Goal: Task Accomplishment & Management: Manage account settings

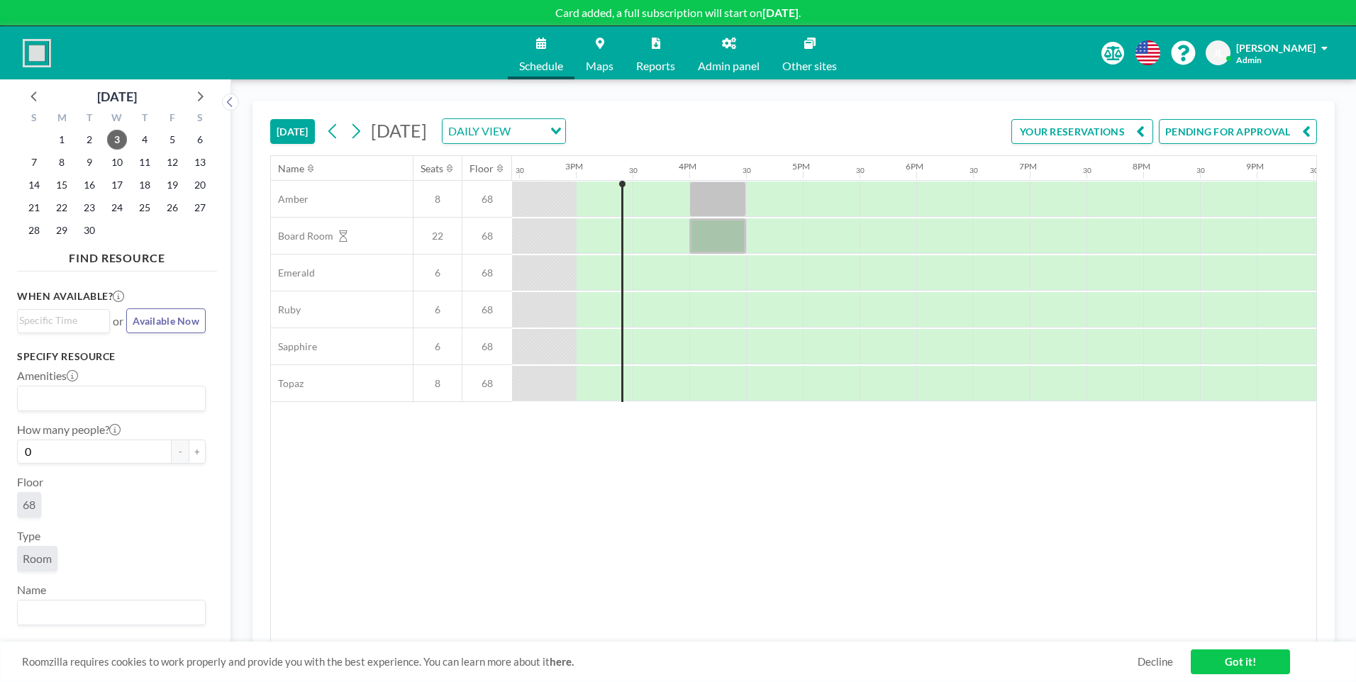
scroll to position [0, 1645]
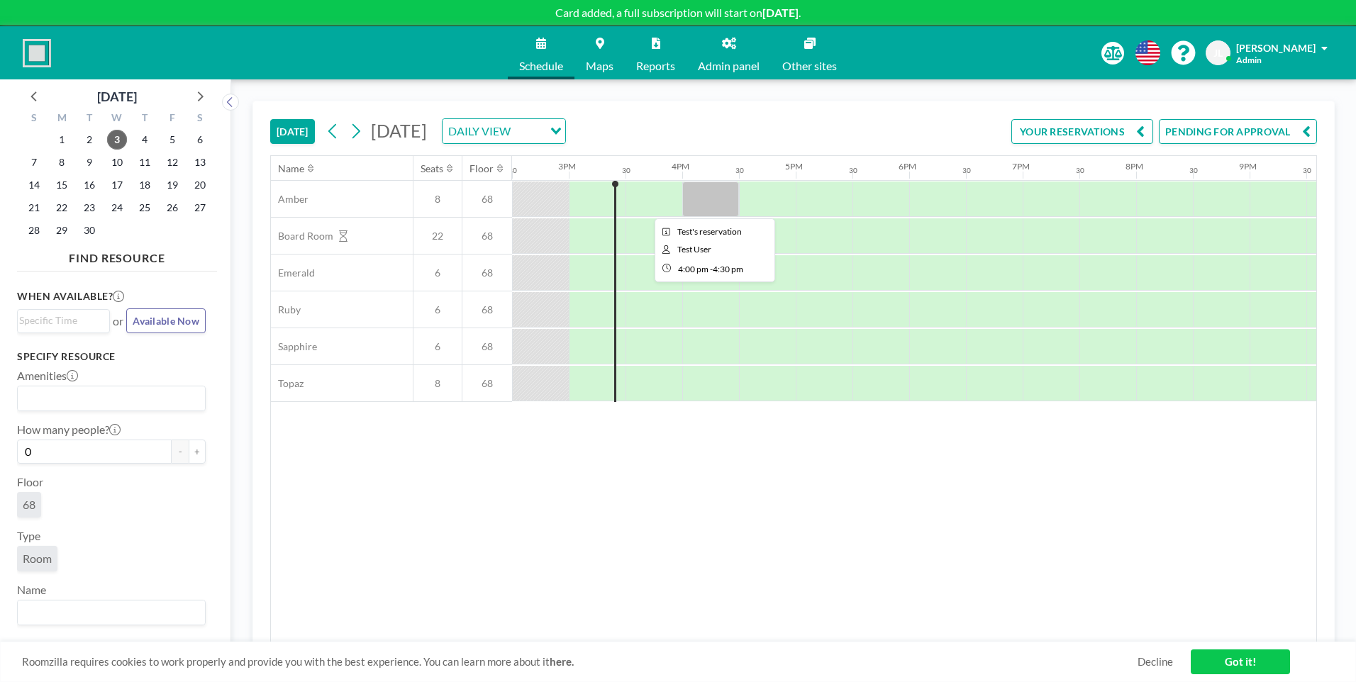
click at [718, 203] on div at bounding box center [710, 198] width 57 height 35
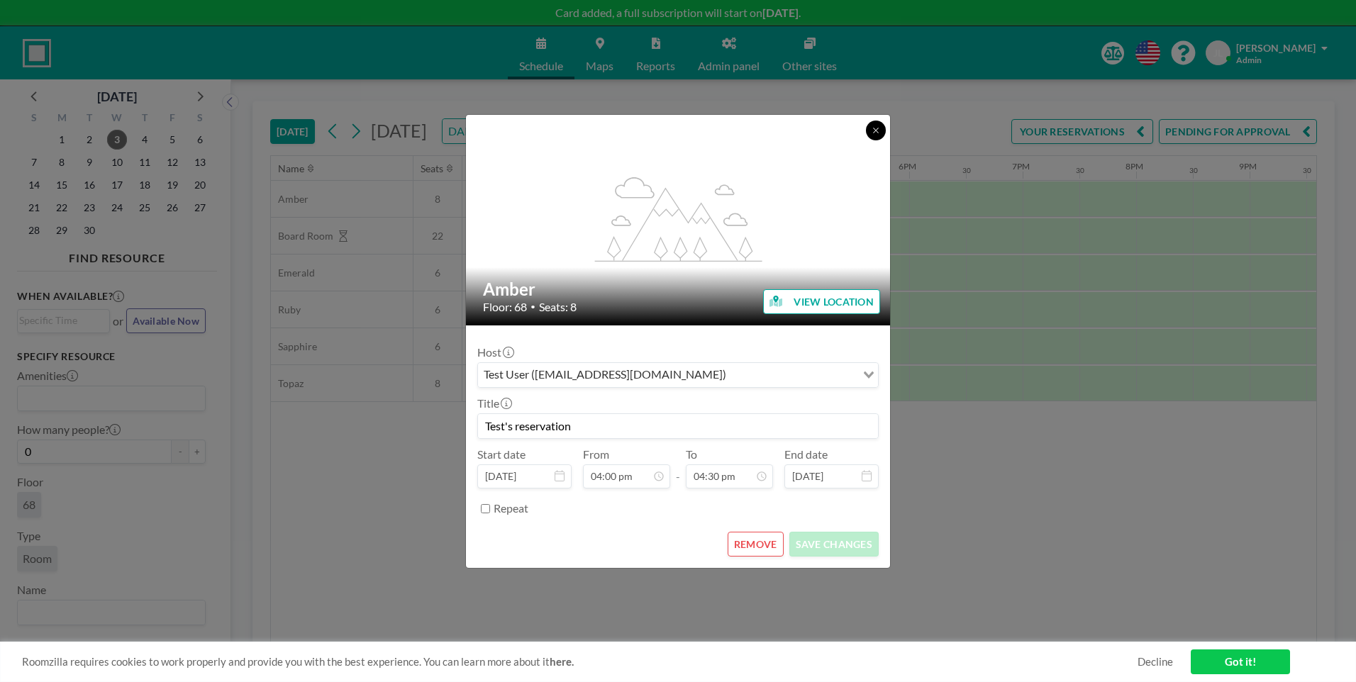
click at [878, 135] on button at bounding box center [876, 131] width 20 height 20
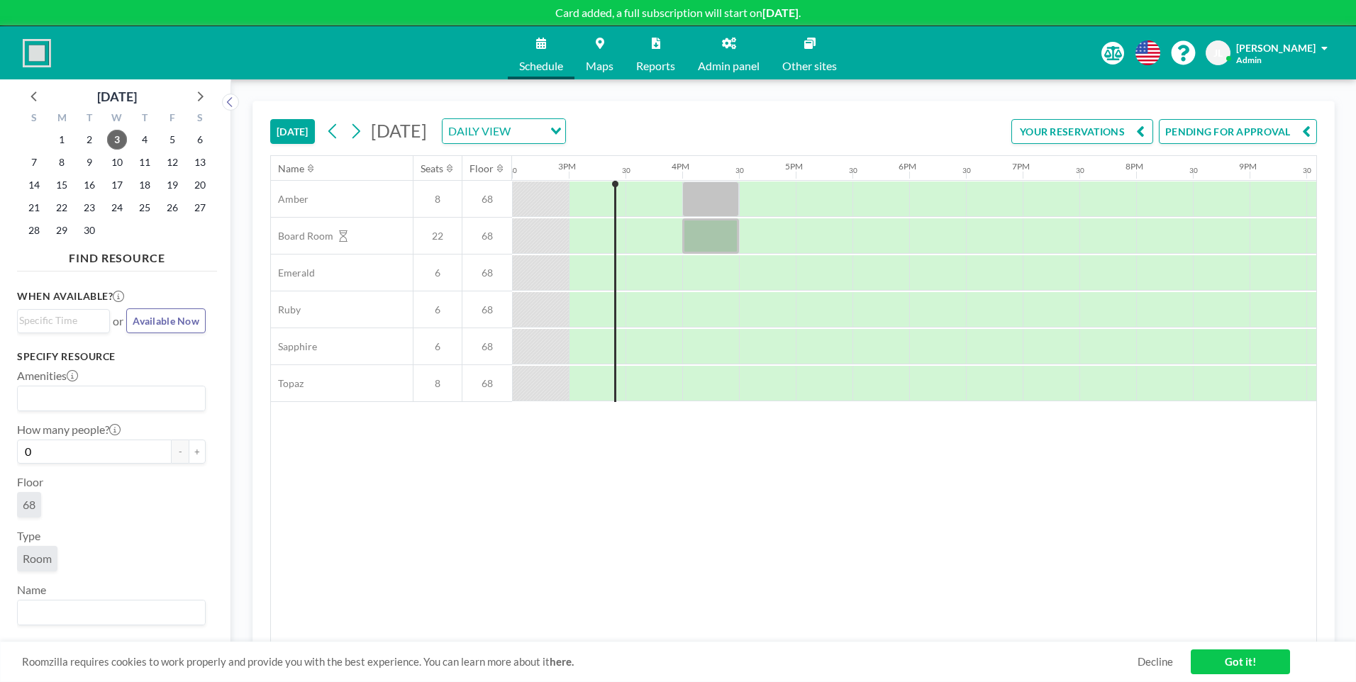
click at [1224, 133] on button "PENDING FOR APPROVAL" at bounding box center [1237, 131] width 158 height 25
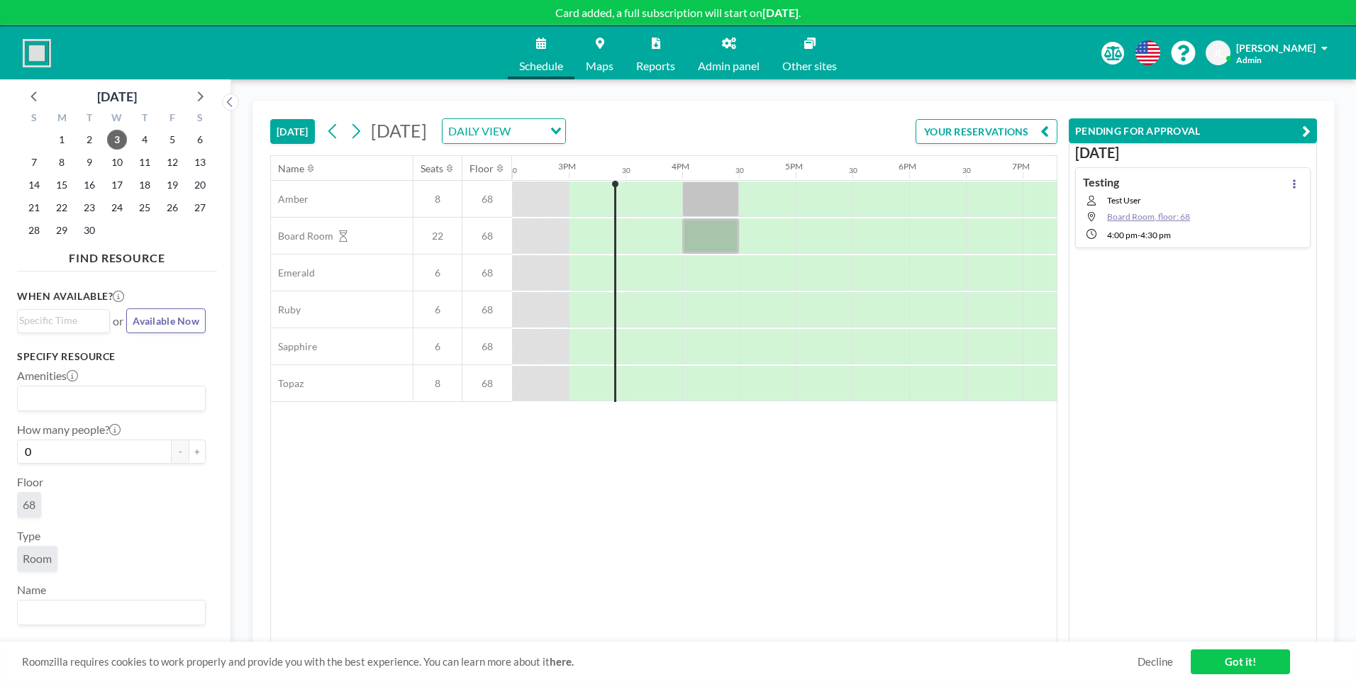
click at [1163, 213] on span "Board Room, floor: 68" at bounding box center [1148, 216] width 83 height 11
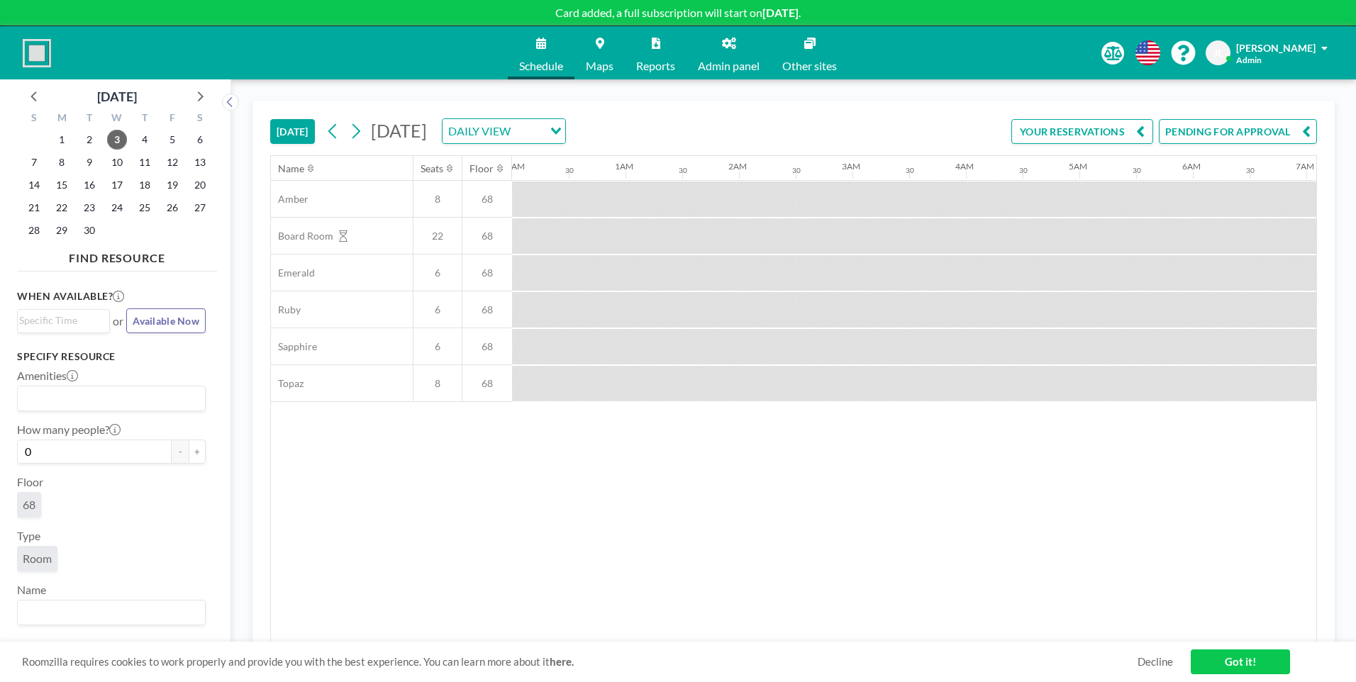
scroll to position [0, 1475]
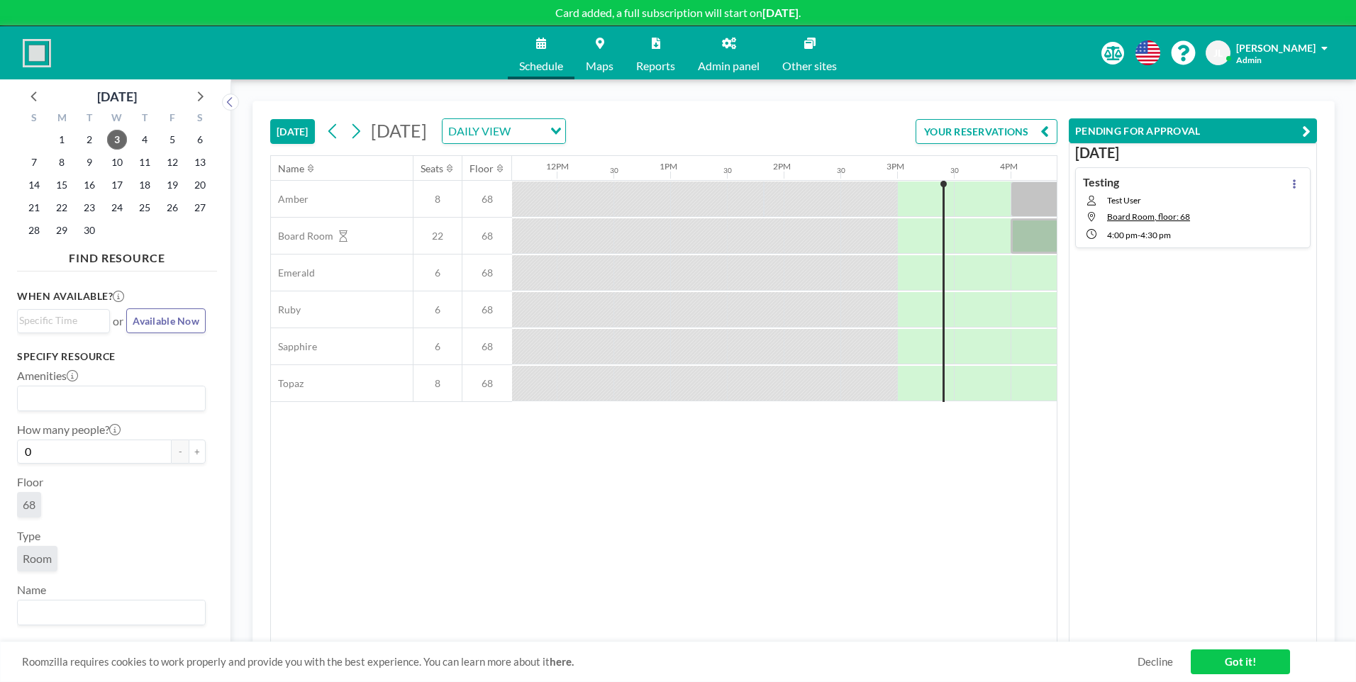
scroll to position [0, 1645]
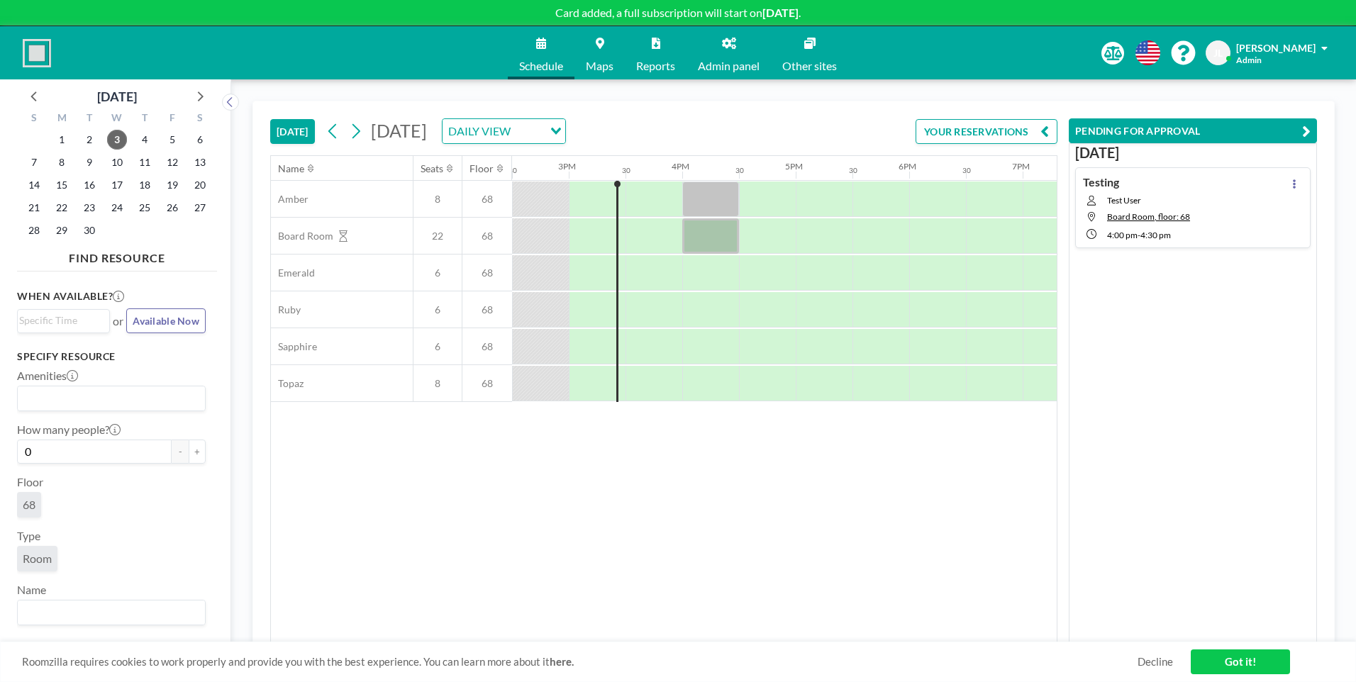
click at [739, 65] on span "Admin panel" at bounding box center [729, 65] width 62 height 11
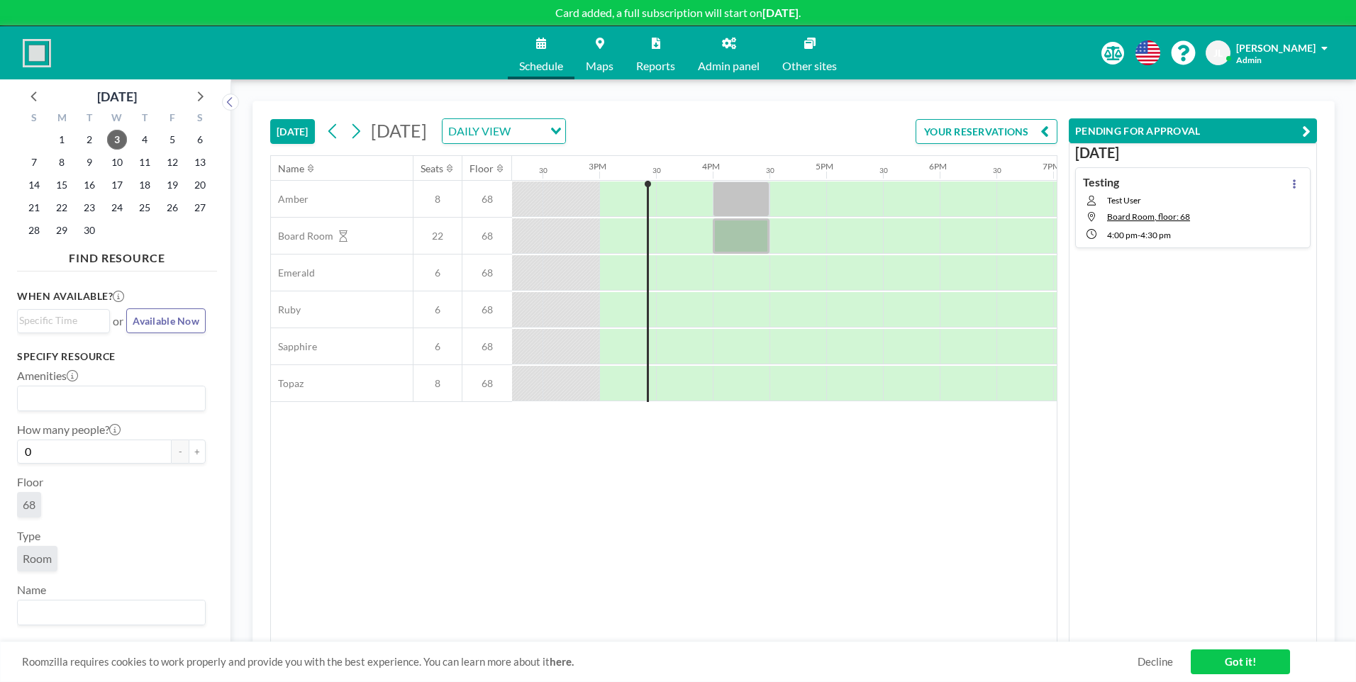
scroll to position [0, 1645]
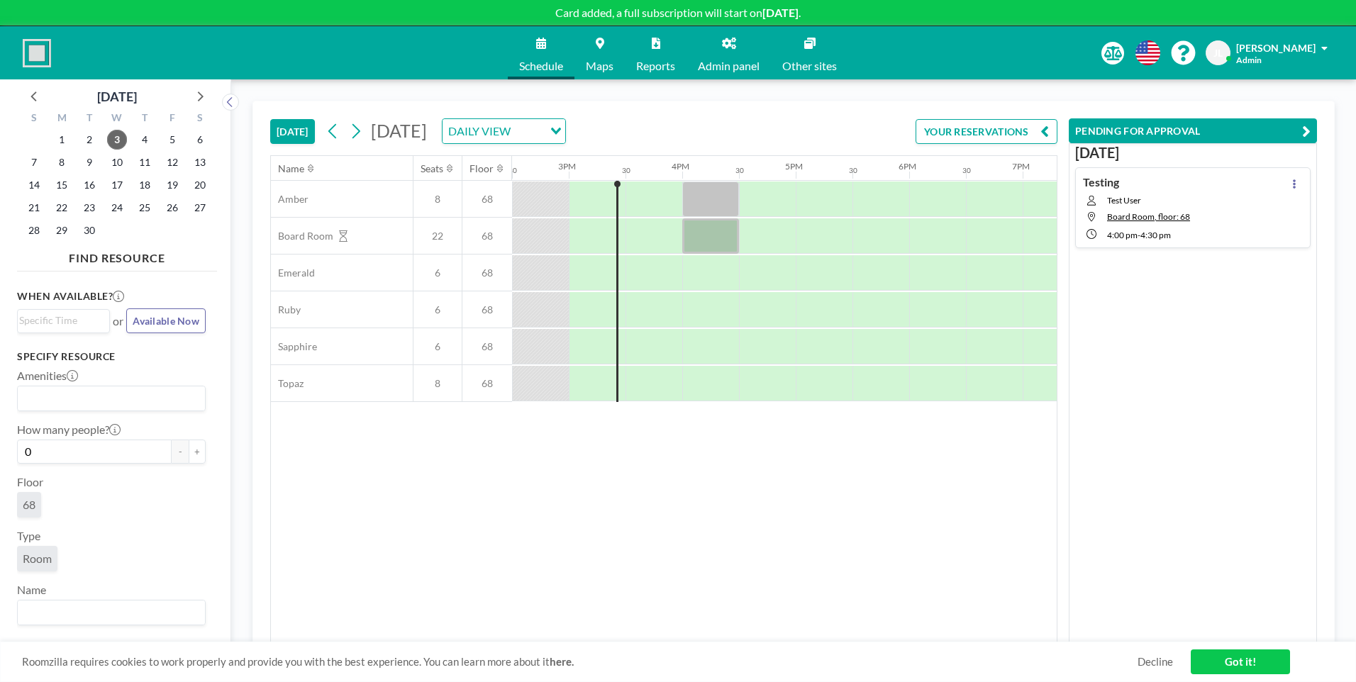
click at [664, 62] on span "Reports" at bounding box center [655, 65] width 39 height 11
drag, startPoint x: 1240, startPoint y: 666, endPoint x: 1215, endPoint y: 654, distance: 27.3
click at [1233, 664] on link "Got it!" at bounding box center [1239, 661] width 99 height 25
click at [944, 512] on div "Name Seats Floor 12AM 30 1AM 30 2AM 30 3AM 30 4AM 30 5AM 30 6AM 30 7AM 30 8AM 3…" at bounding box center [664, 399] width 786 height 486
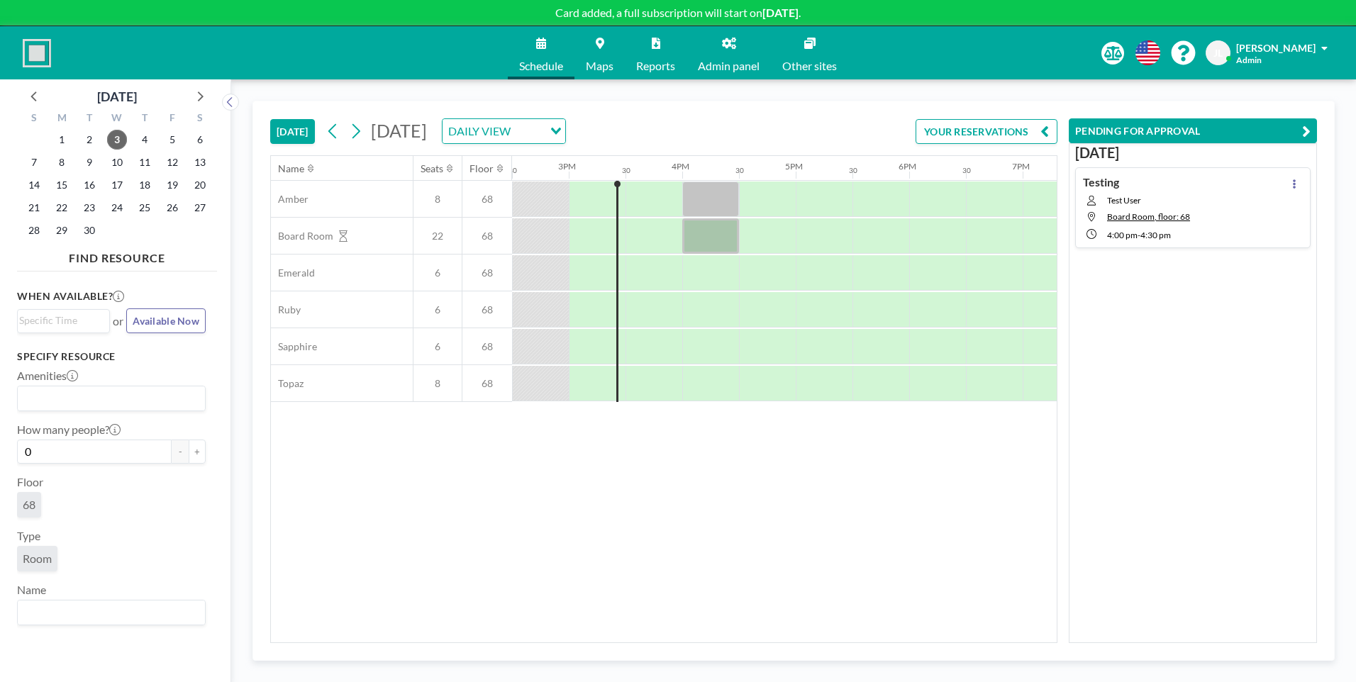
click at [1292, 128] on button "PENDING FOR APPROVAL" at bounding box center [1192, 130] width 248 height 25
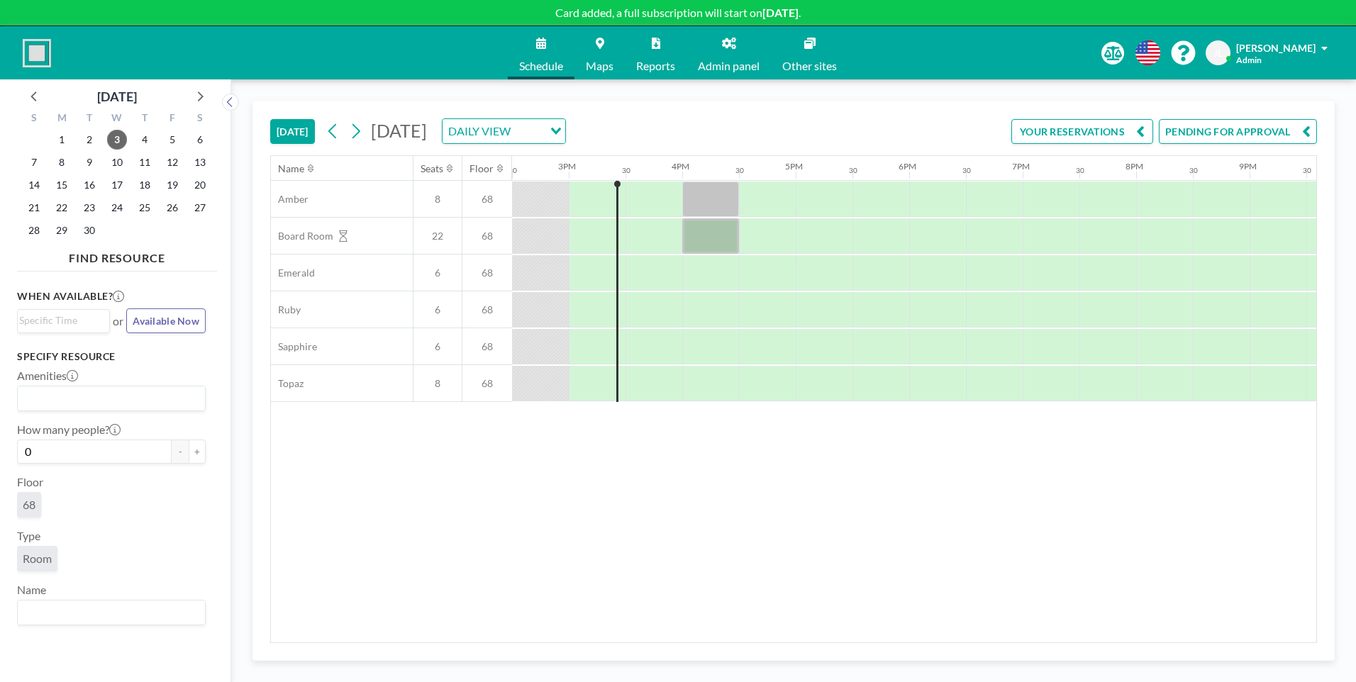
click at [1283, 130] on button "PENDING FOR APPROVAL" at bounding box center [1237, 131] width 158 height 25
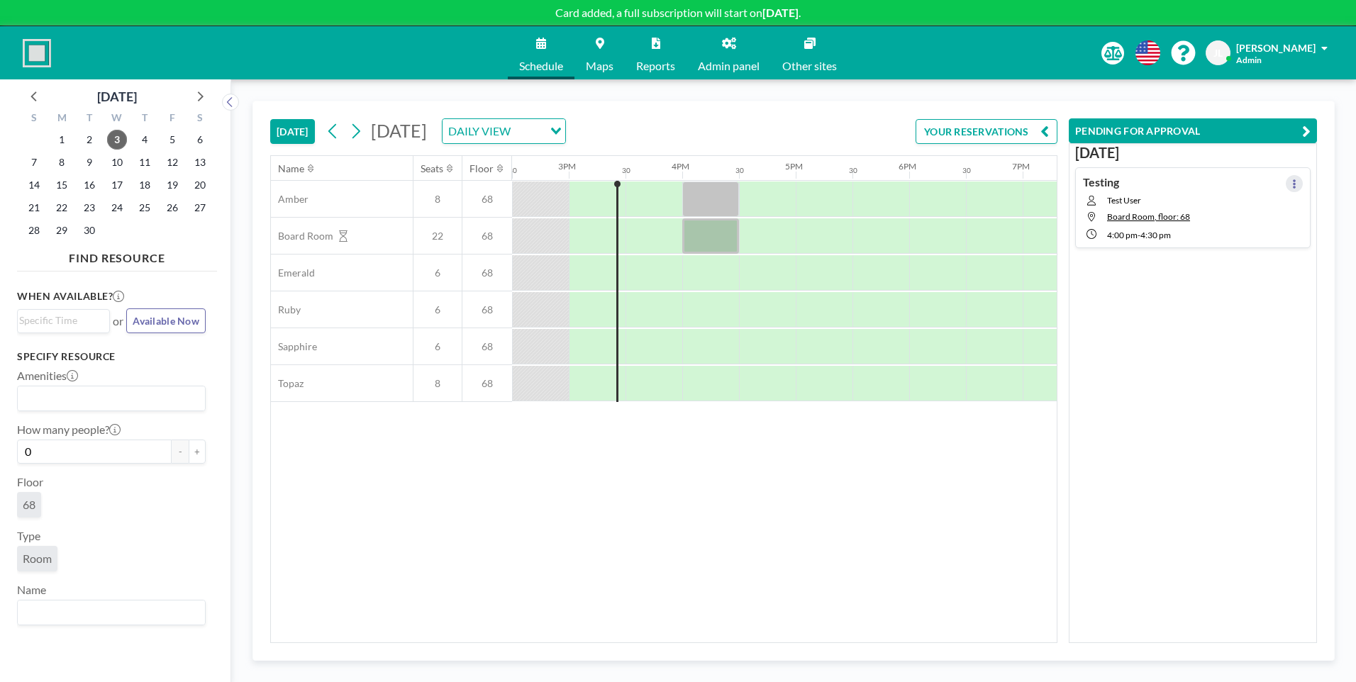
click at [1291, 182] on icon at bounding box center [1294, 183] width 6 height 9
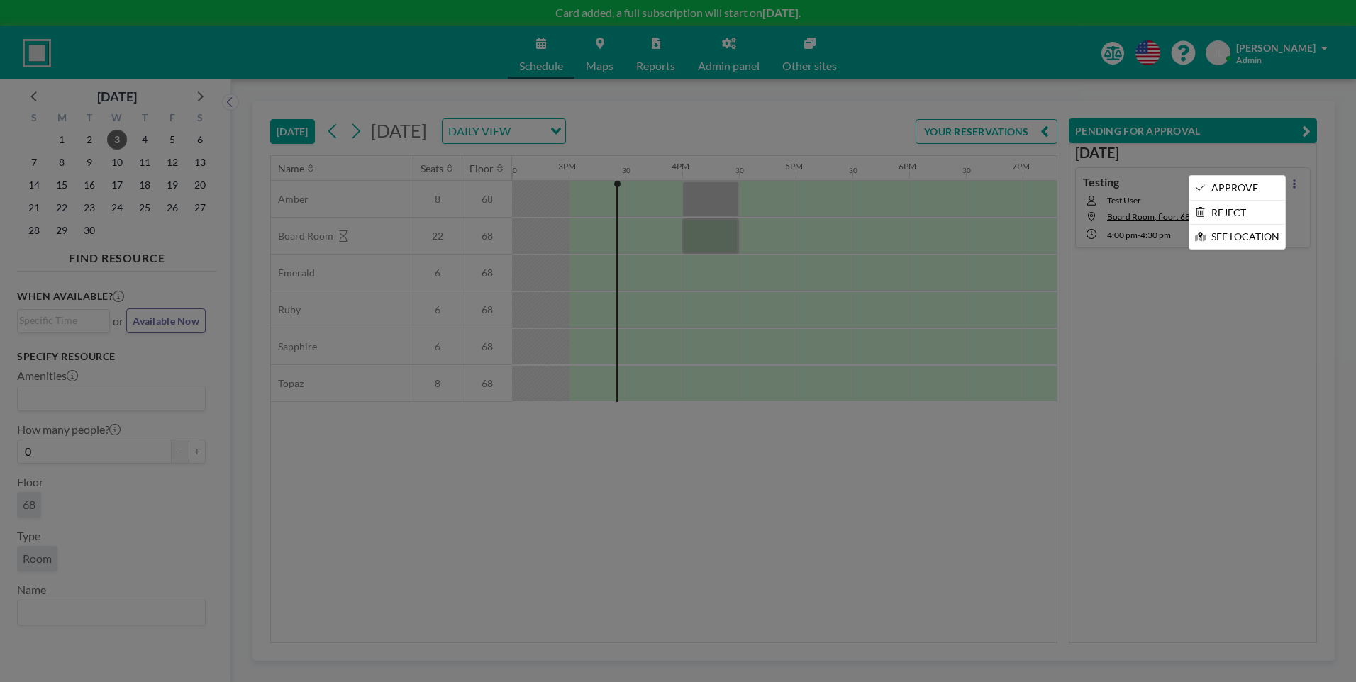
click at [1166, 422] on div at bounding box center [678, 341] width 1356 height 682
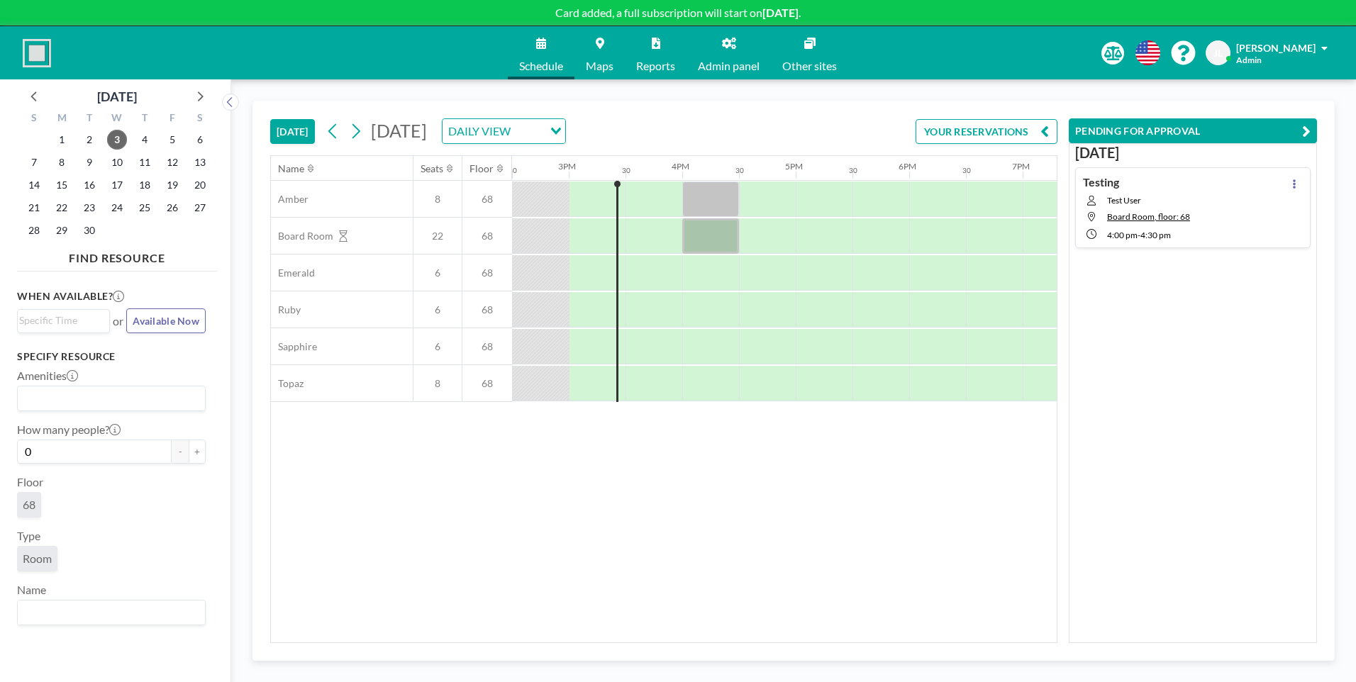
click at [1148, 200] on span "Test User" at bounding box center [1148, 200] width 83 height 11
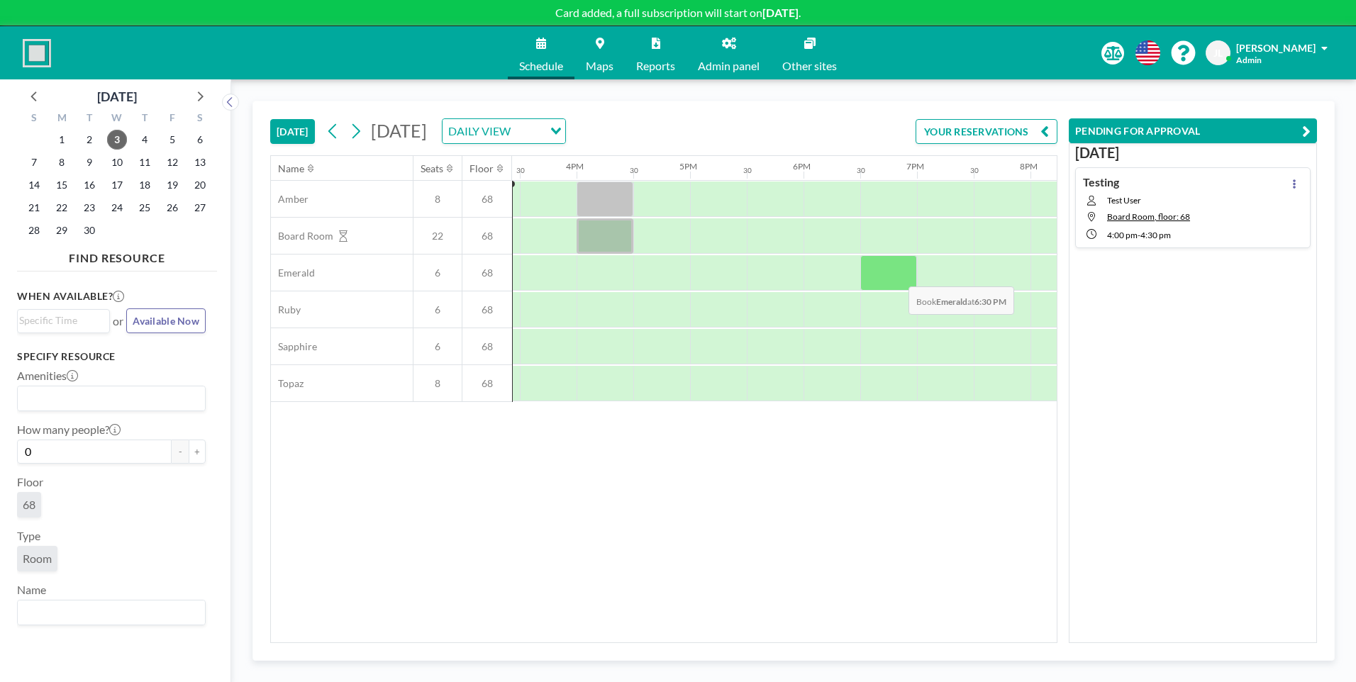
scroll to position [0, 1758]
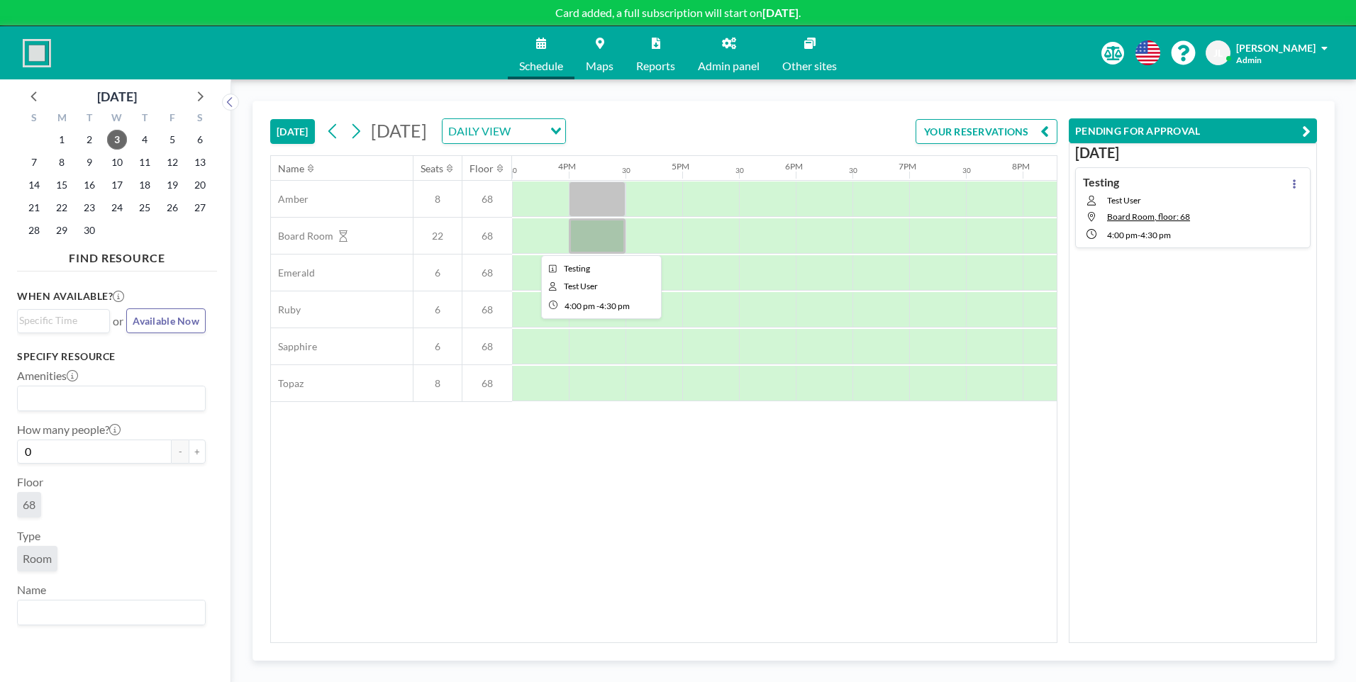
click at [594, 233] on div at bounding box center [597, 235] width 57 height 35
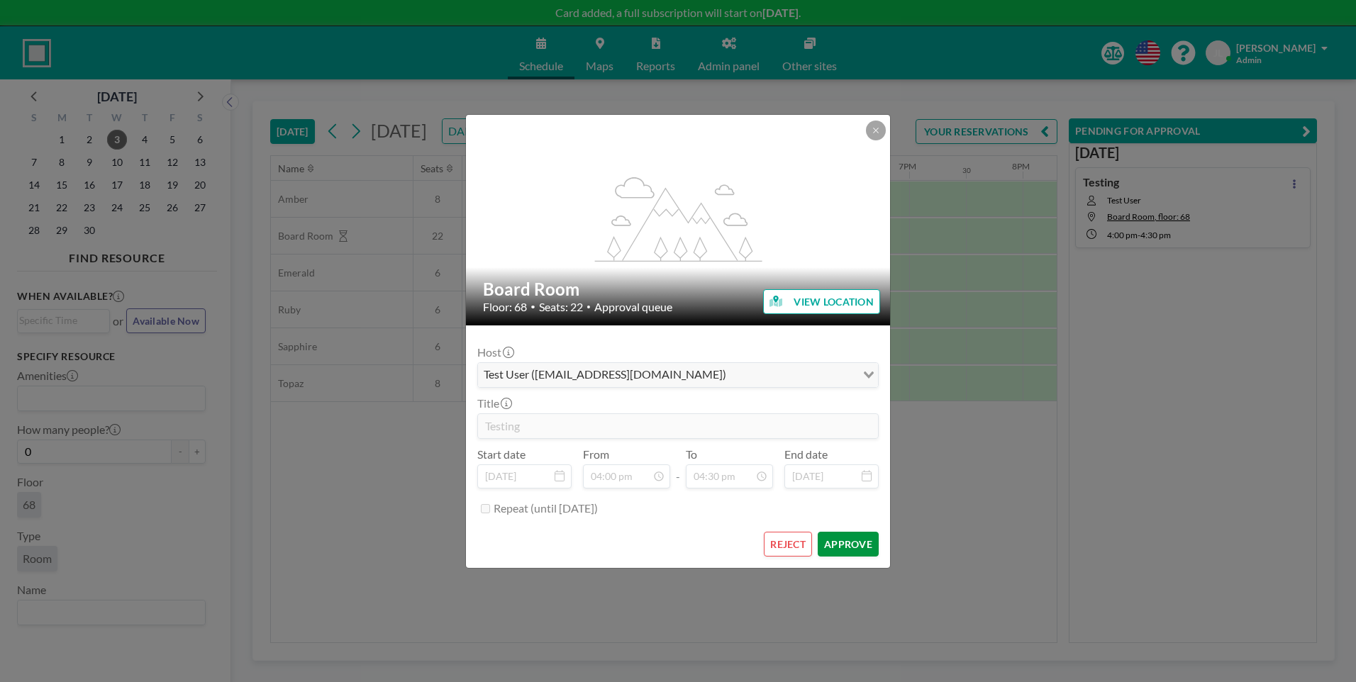
click at [861, 542] on button "APPROVE" at bounding box center [847, 544] width 61 height 25
